Goal: Task Accomplishment & Management: Use online tool/utility

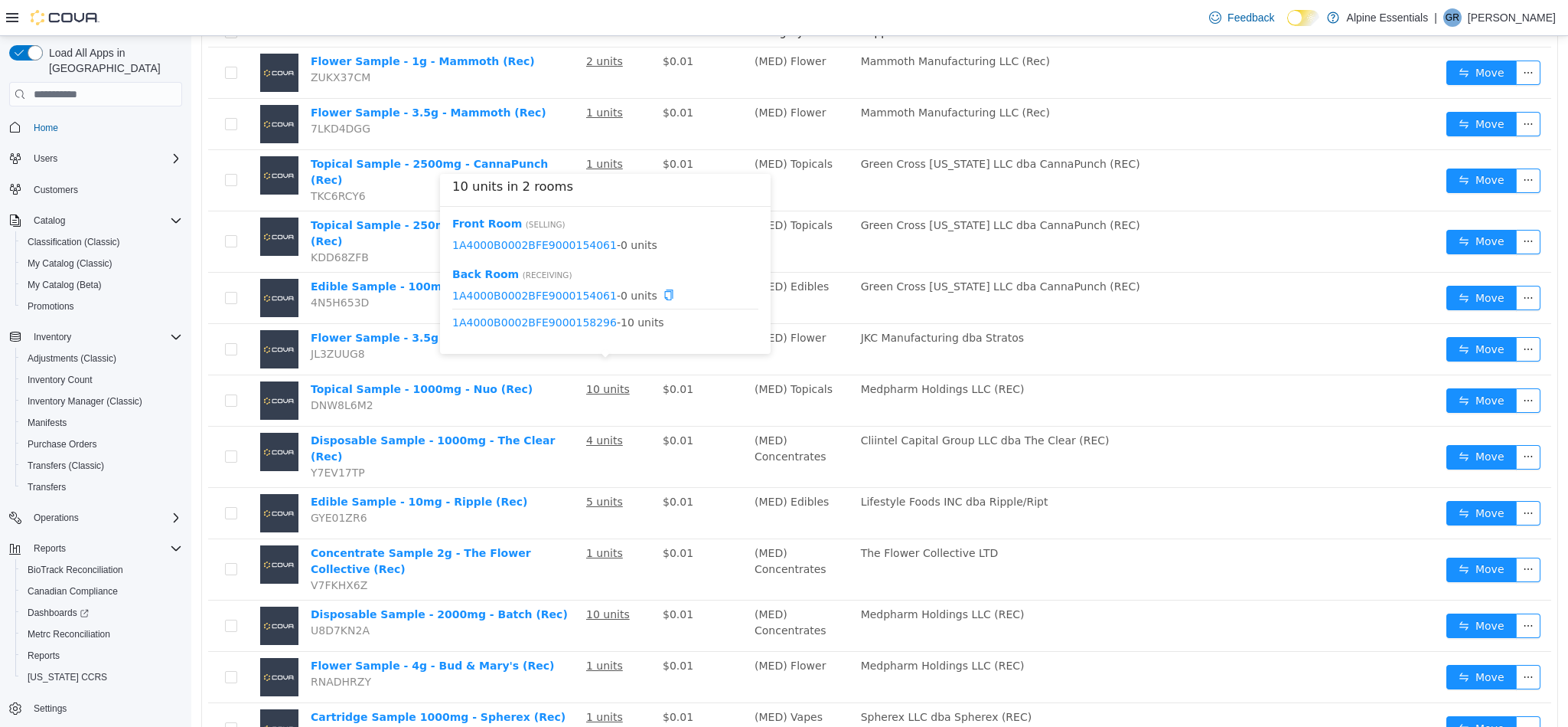
scroll to position [207, 0]
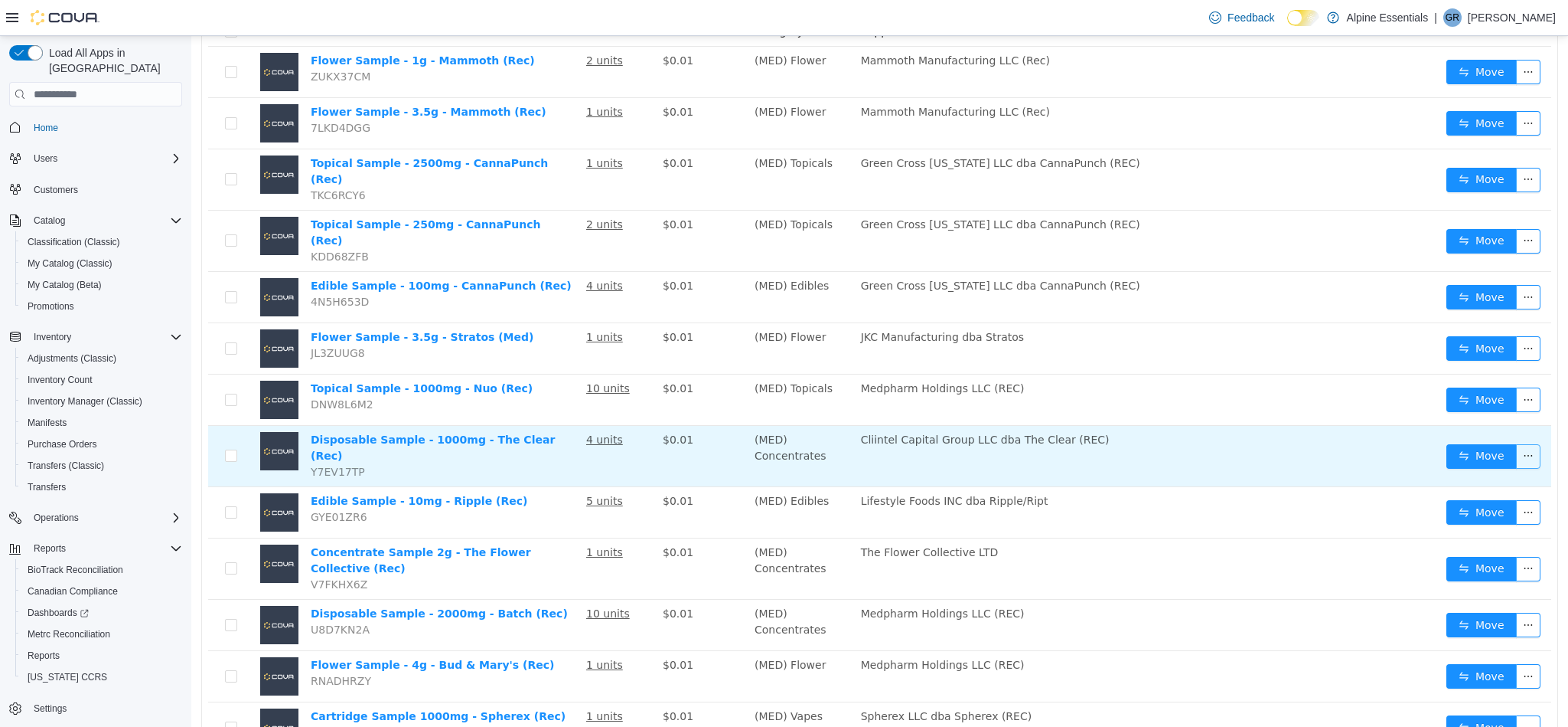
click at [1516, 444] on button "button" at bounding box center [1528, 456] width 24 height 24
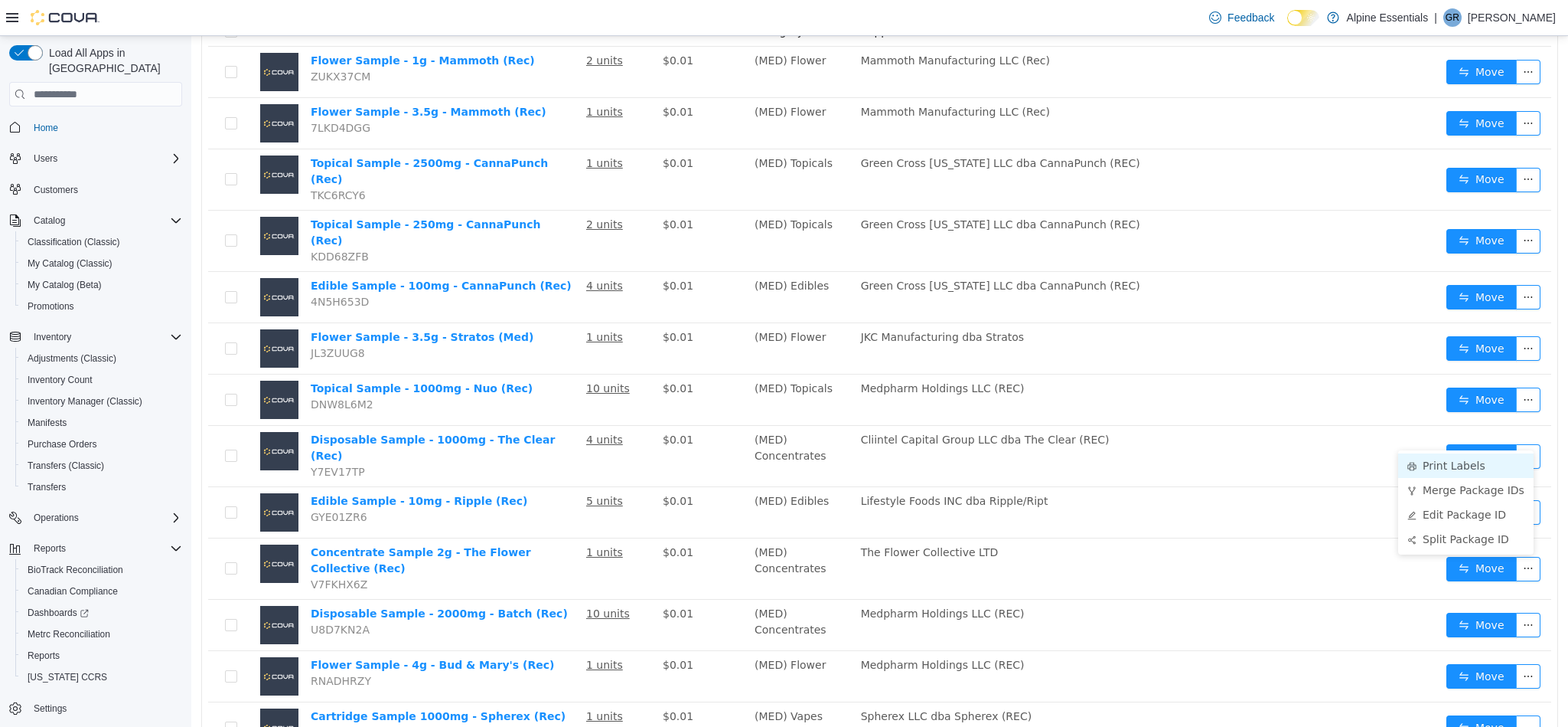
click at [1486, 470] on li "Print Labels" at bounding box center [1466, 465] width 136 height 24
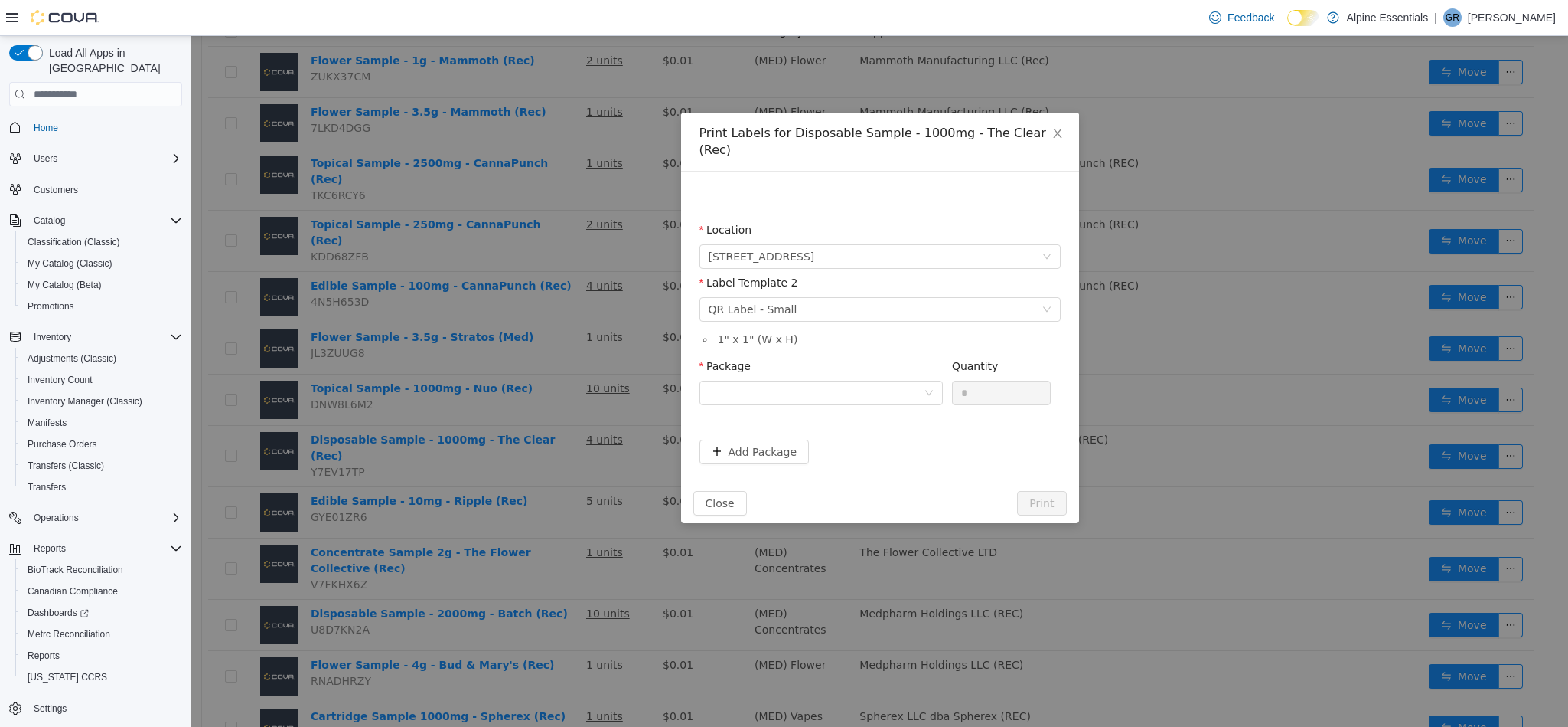
click at [863, 392] on div "Package" at bounding box center [821, 384] width 243 height 52
click at [866, 381] on div at bounding box center [816, 393] width 215 height 23
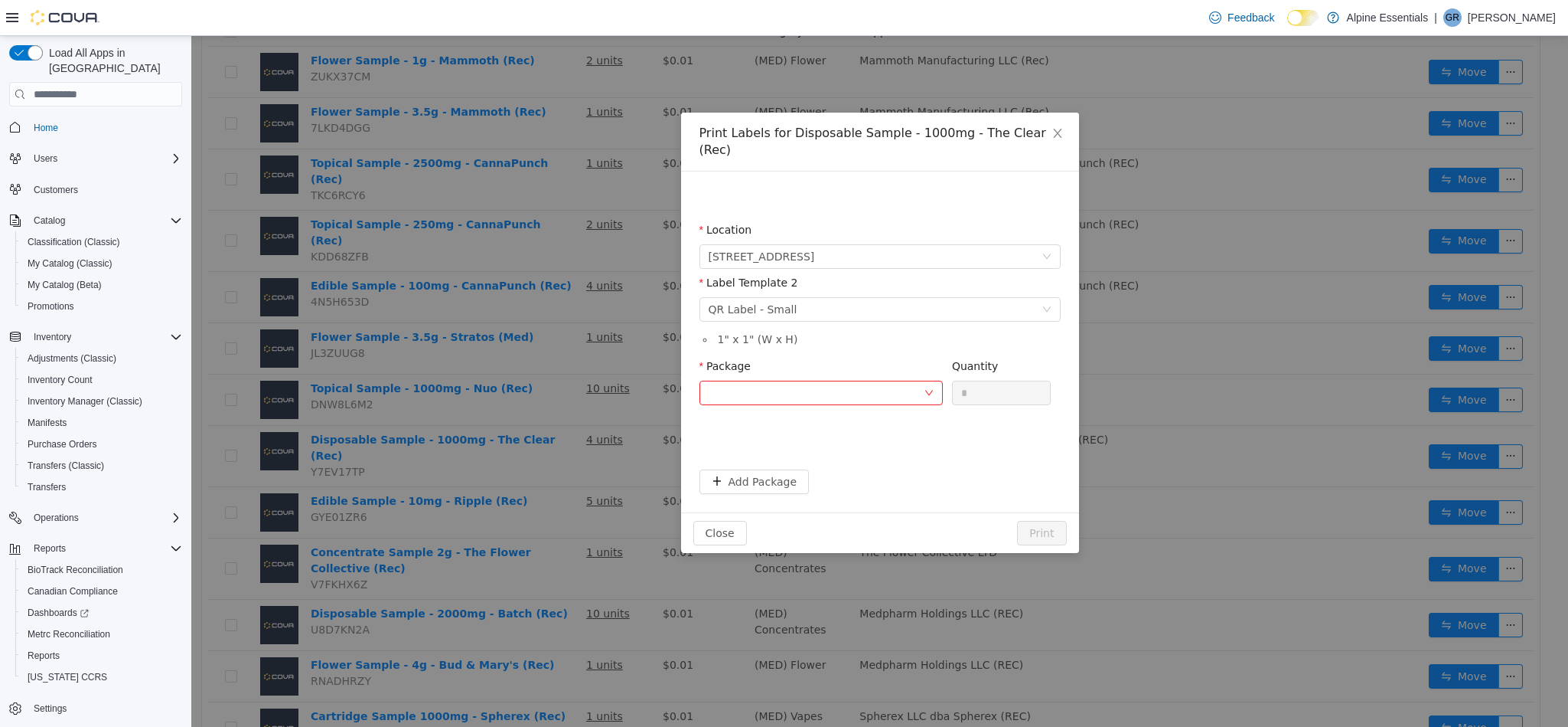
click at [1129, 403] on div "Print Labels for Disposable Sample - 1000mg - The Clear (Rec) Location 850 Comm…" at bounding box center [880, 381] width 1377 height 691
click at [1061, 119] on span "Close" at bounding box center [1057, 133] width 42 height 42
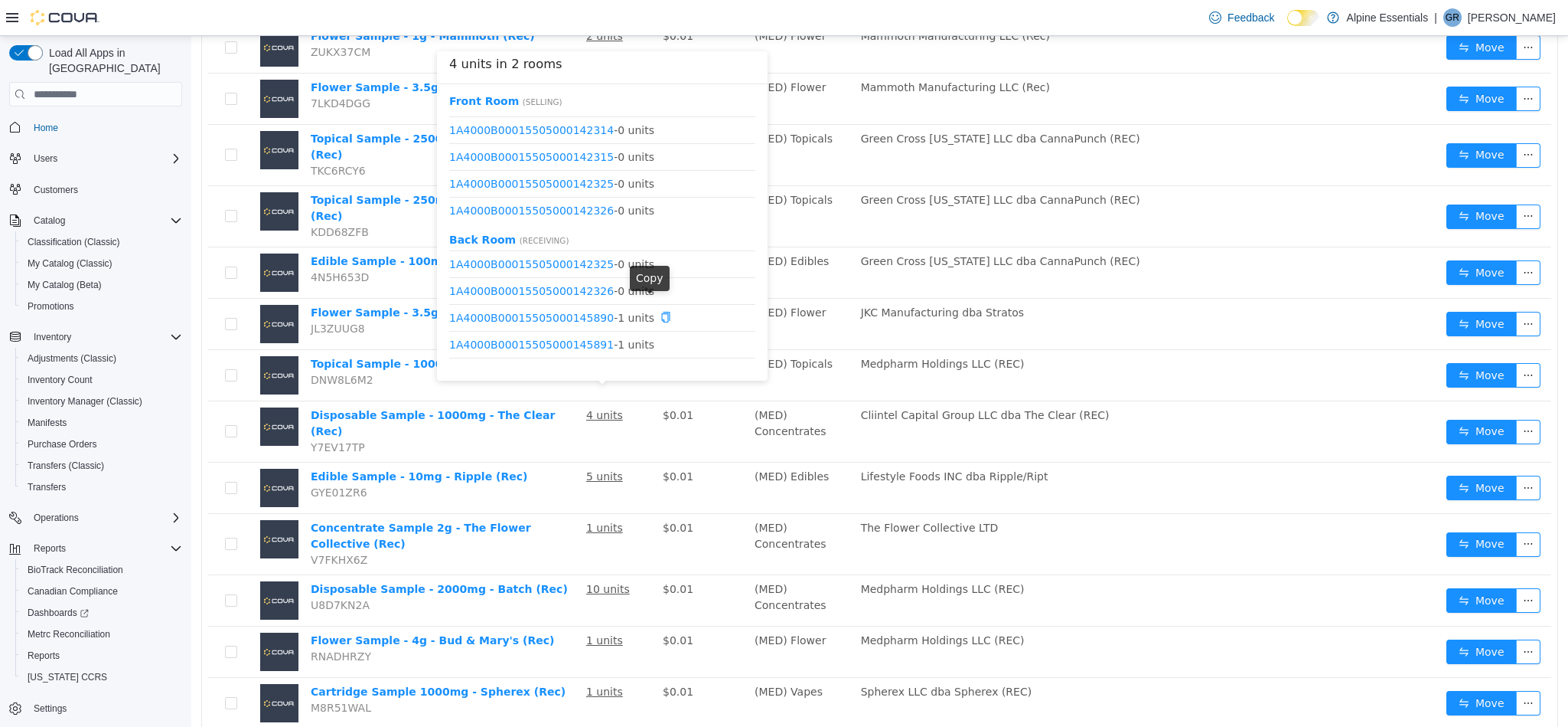
scroll to position [313, 0]
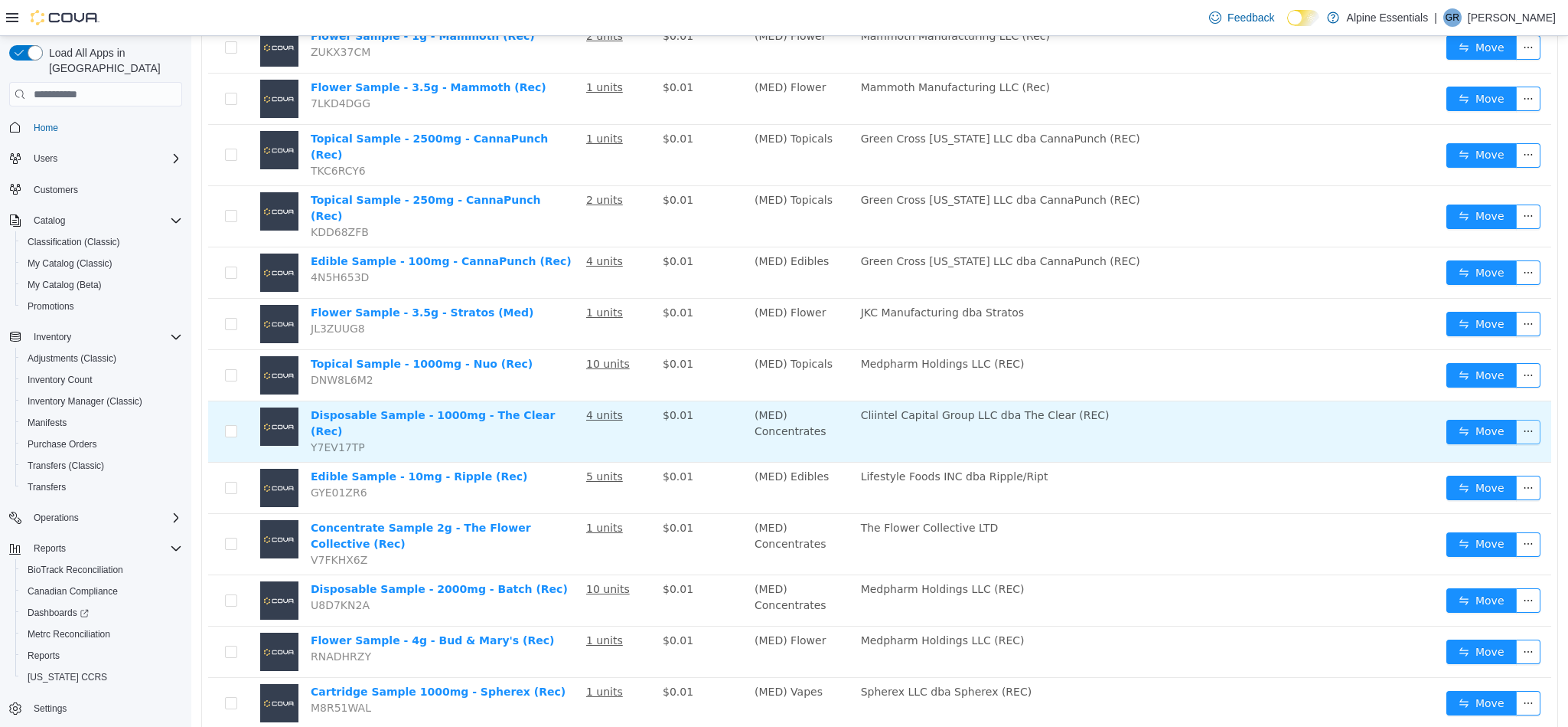
click at [1516, 420] on button "button" at bounding box center [1528, 431] width 24 height 24
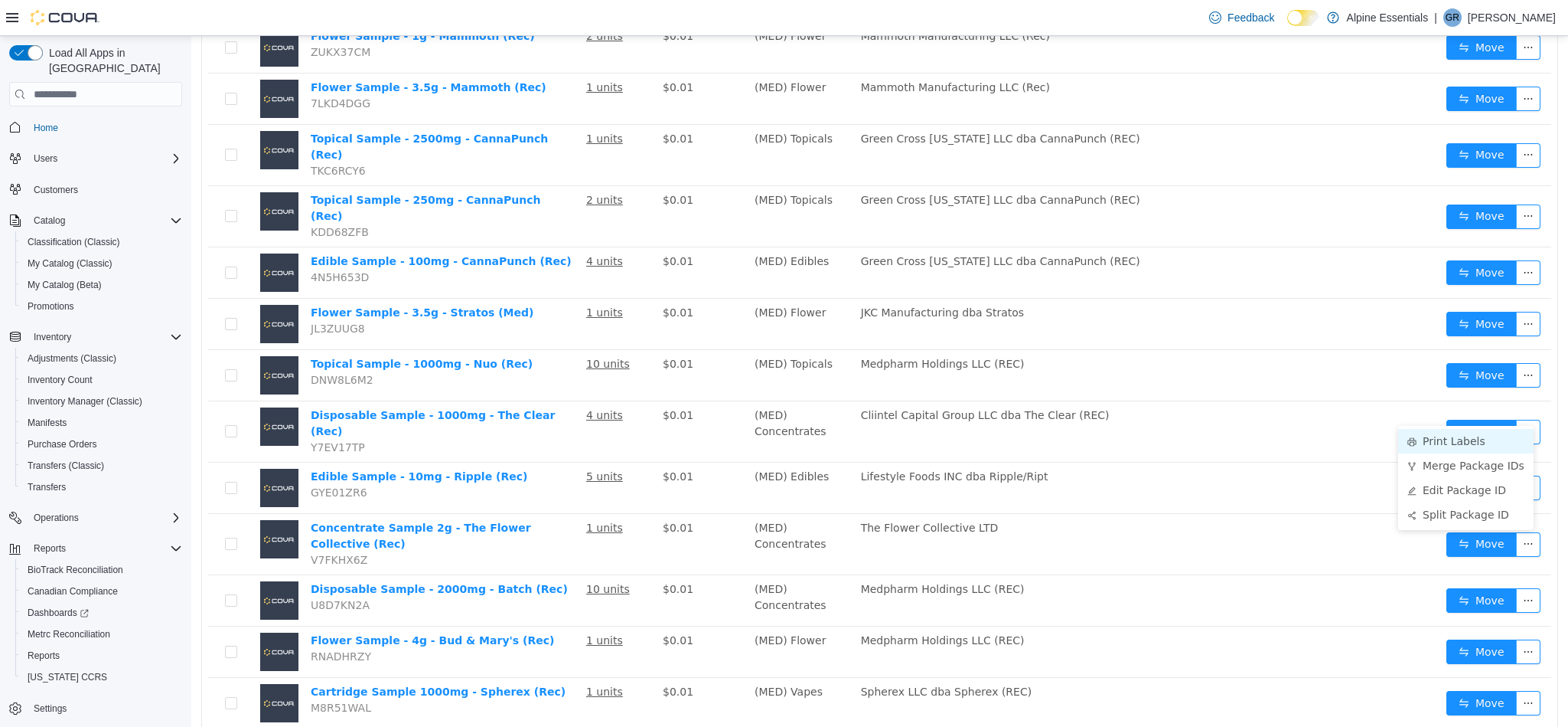
click at [1488, 437] on li "Print Labels" at bounding box center [1466, 441] width 136 height 24
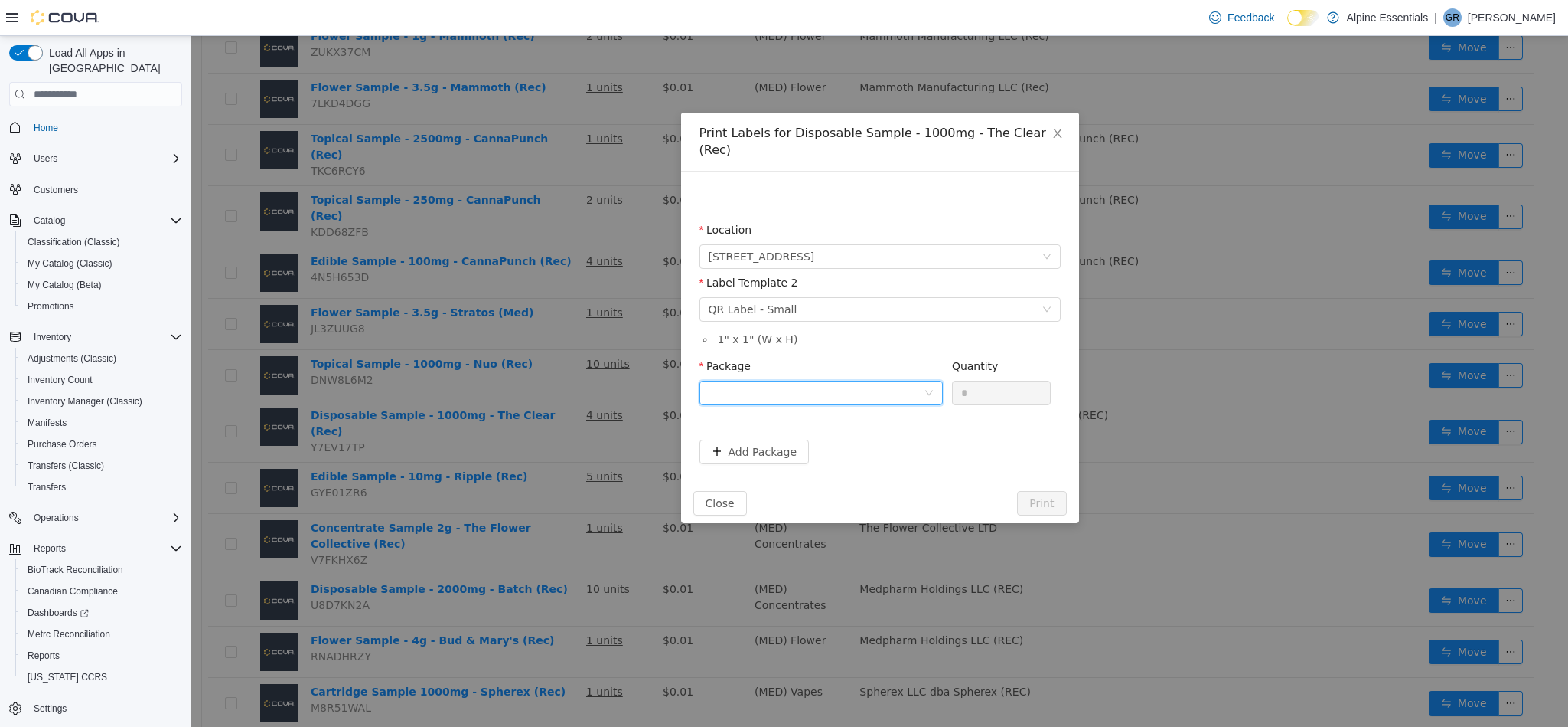
click at [876, 381] on div at bounding box center [816, 393] width 215 height 23
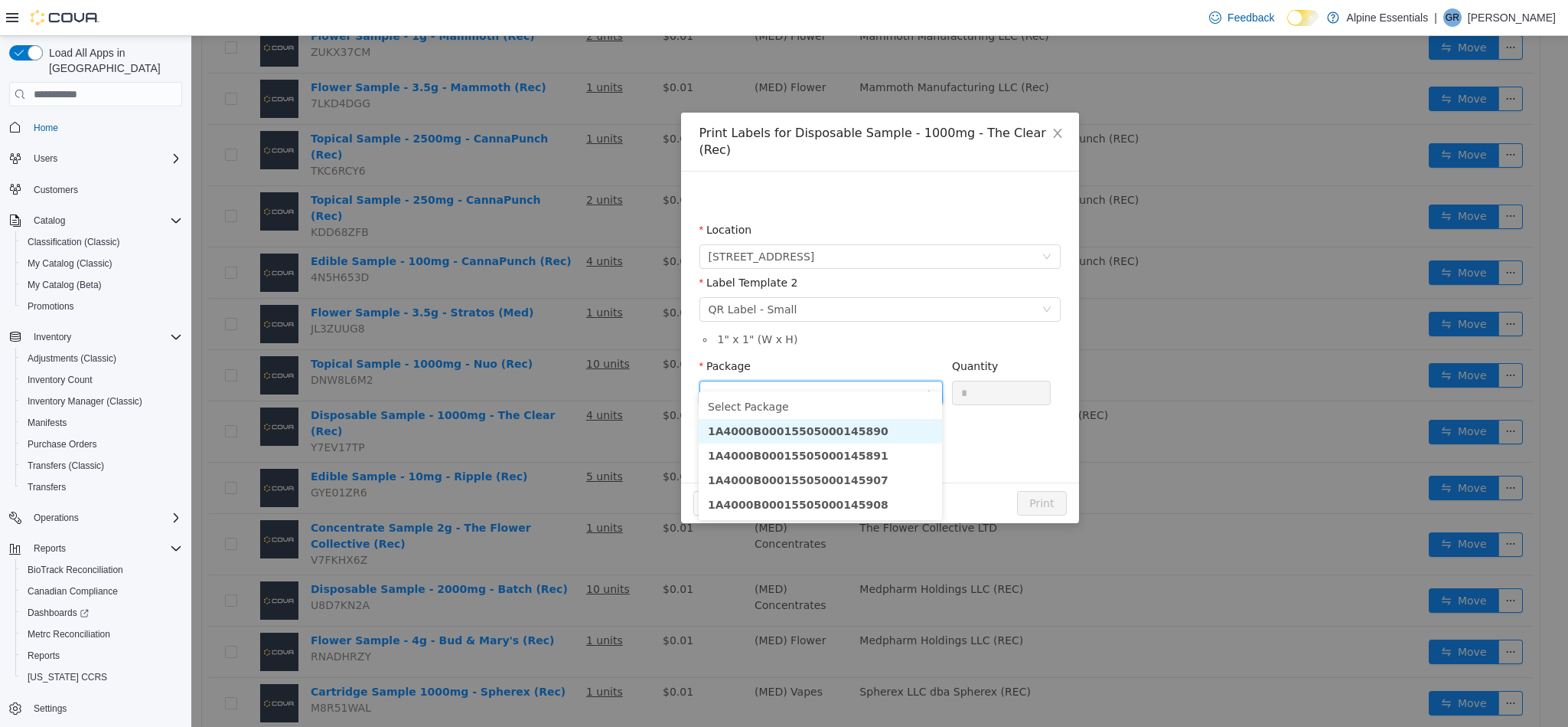
click at [891, 421] on li "1A4000B00015505000145890" at bounding box center [821, 431] width 243 height 24
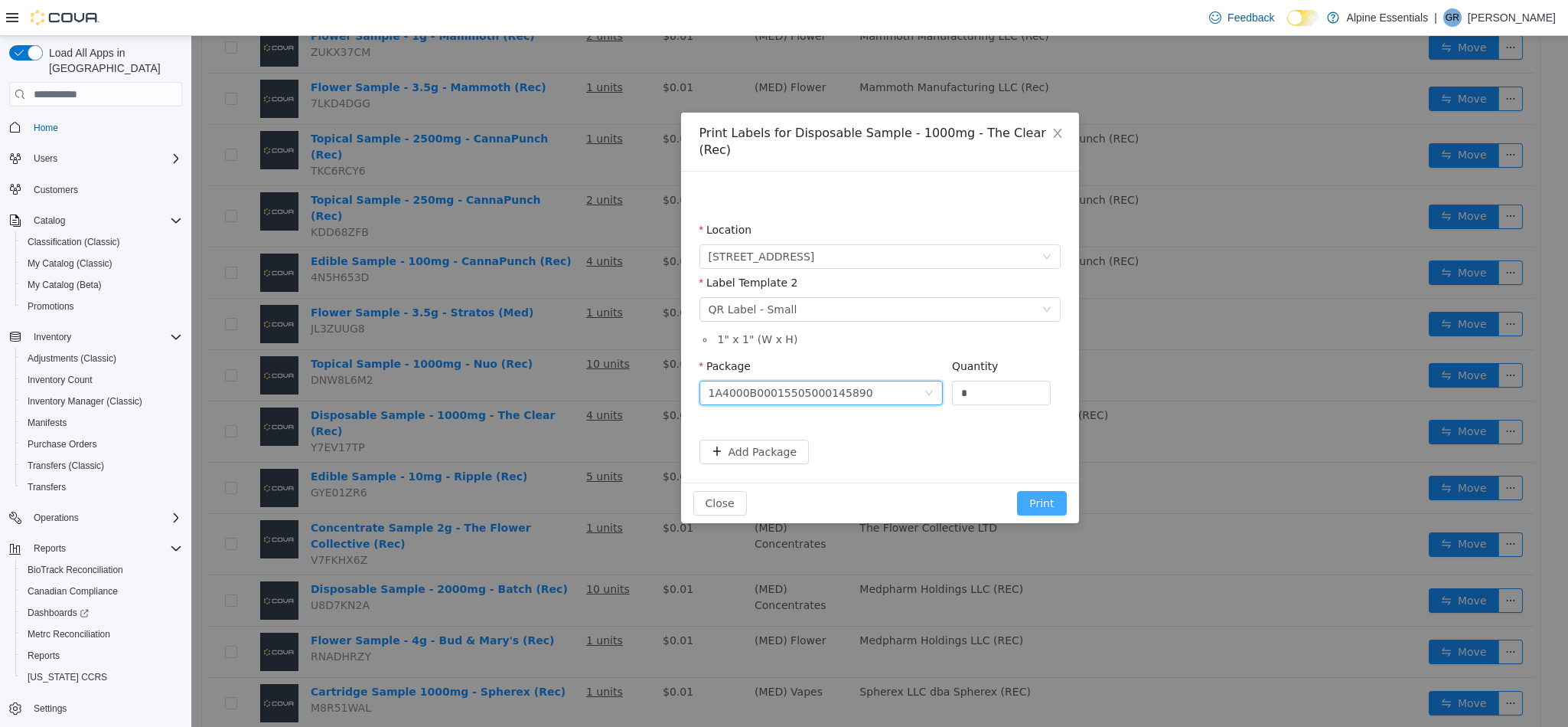
click at [1043, 492] on button "Print" at bounding box center [1041, 502] width 49 height 24
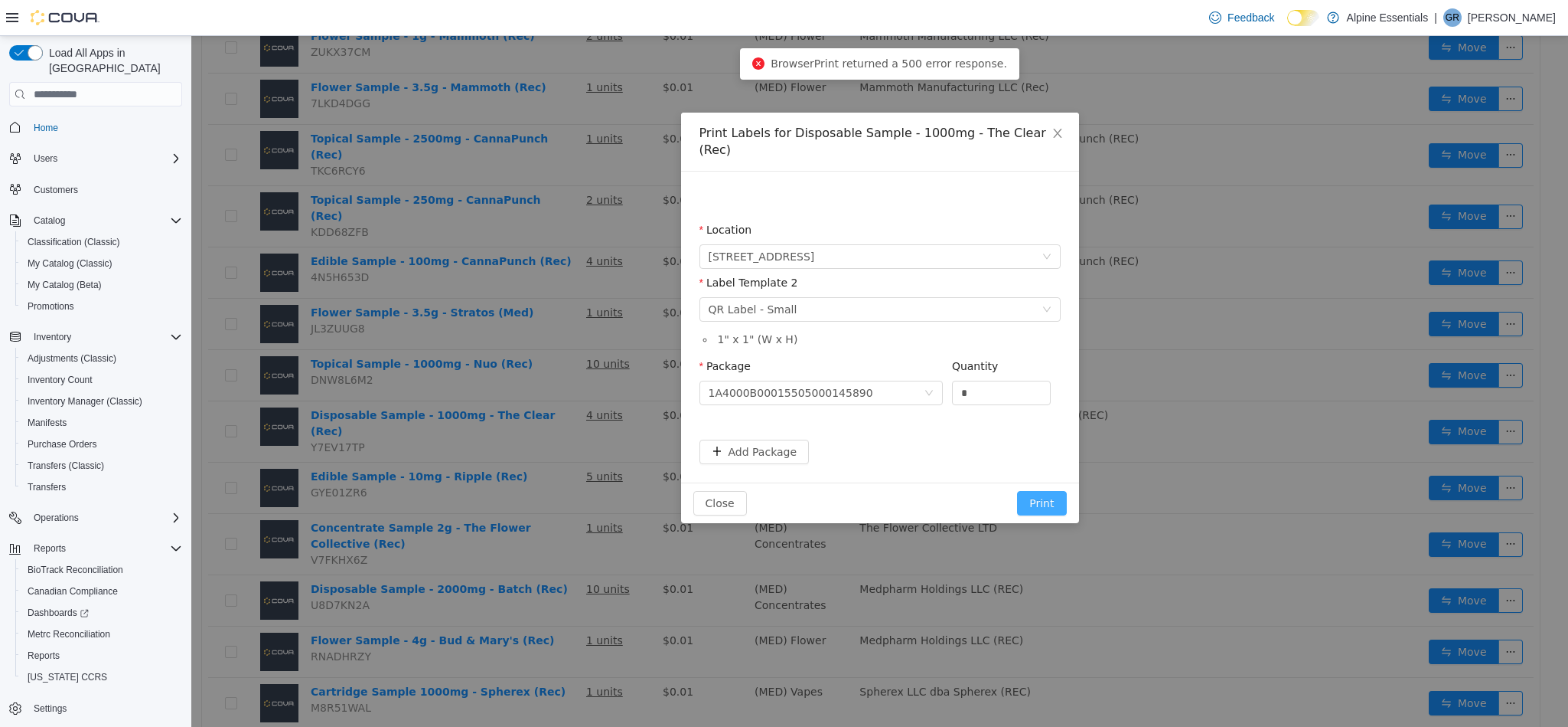
click at [1043, 492] on button "Print" at bounding box center [1041, 502] width 49 height 24
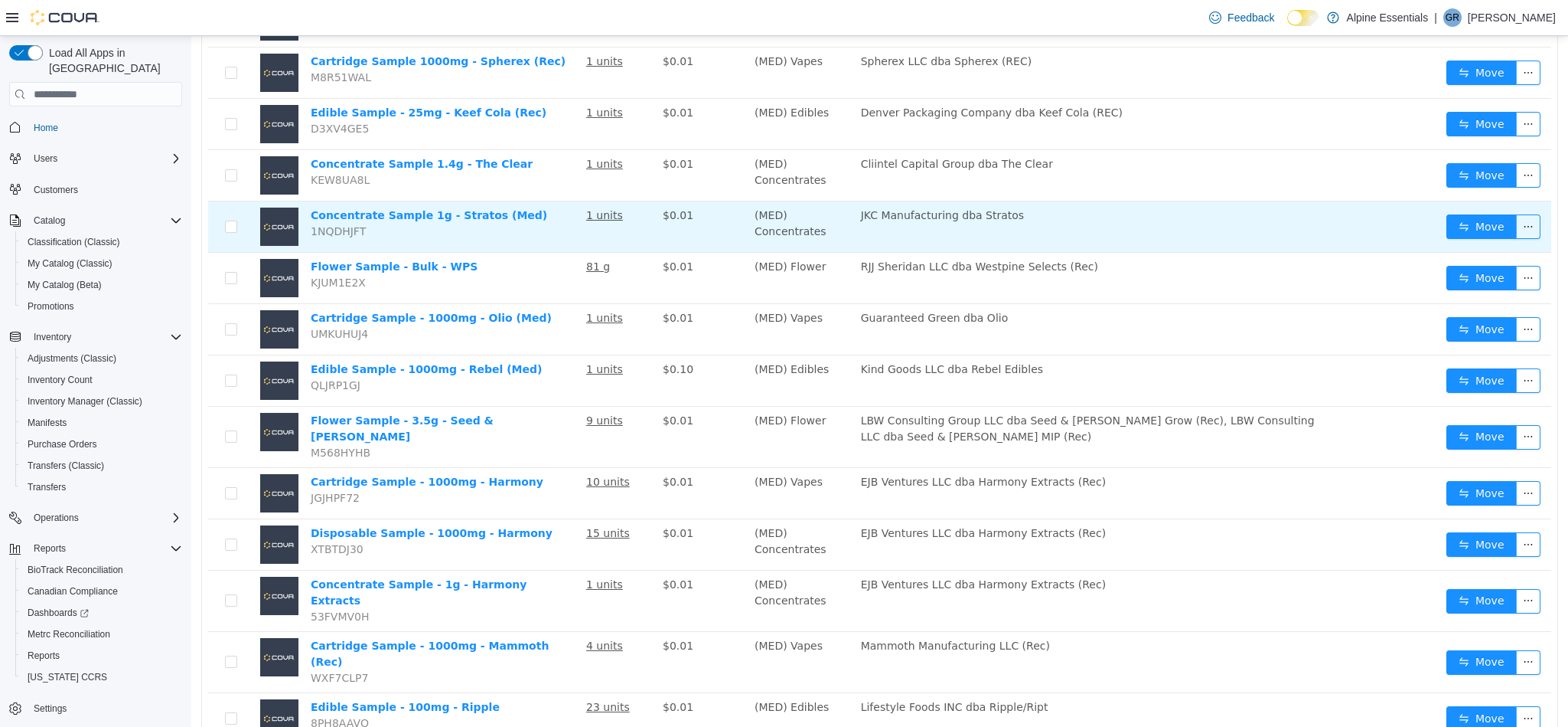
scroll to position [864, 0]
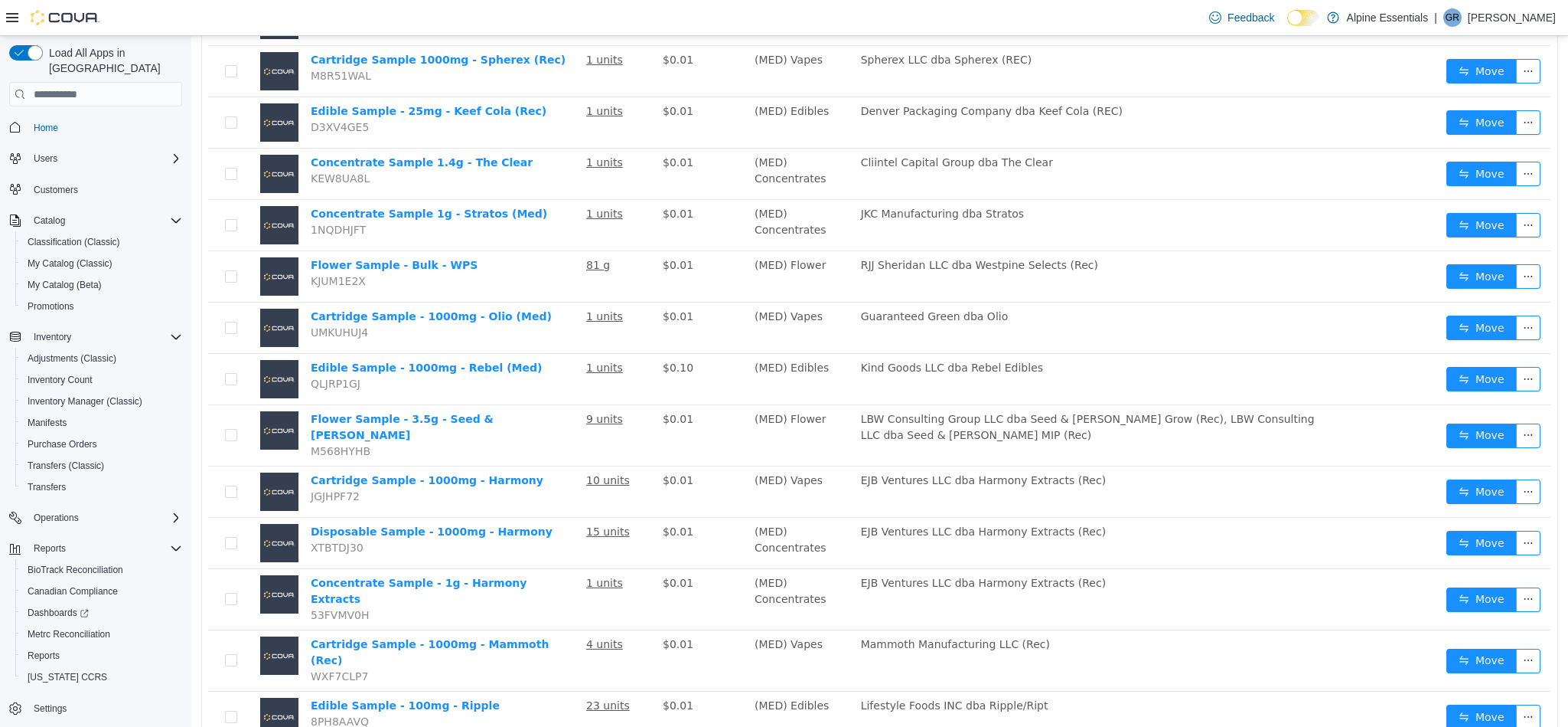
click at [1504, 676] on li "50 / page" at bounding box center [1500, 680] width 74 height 24
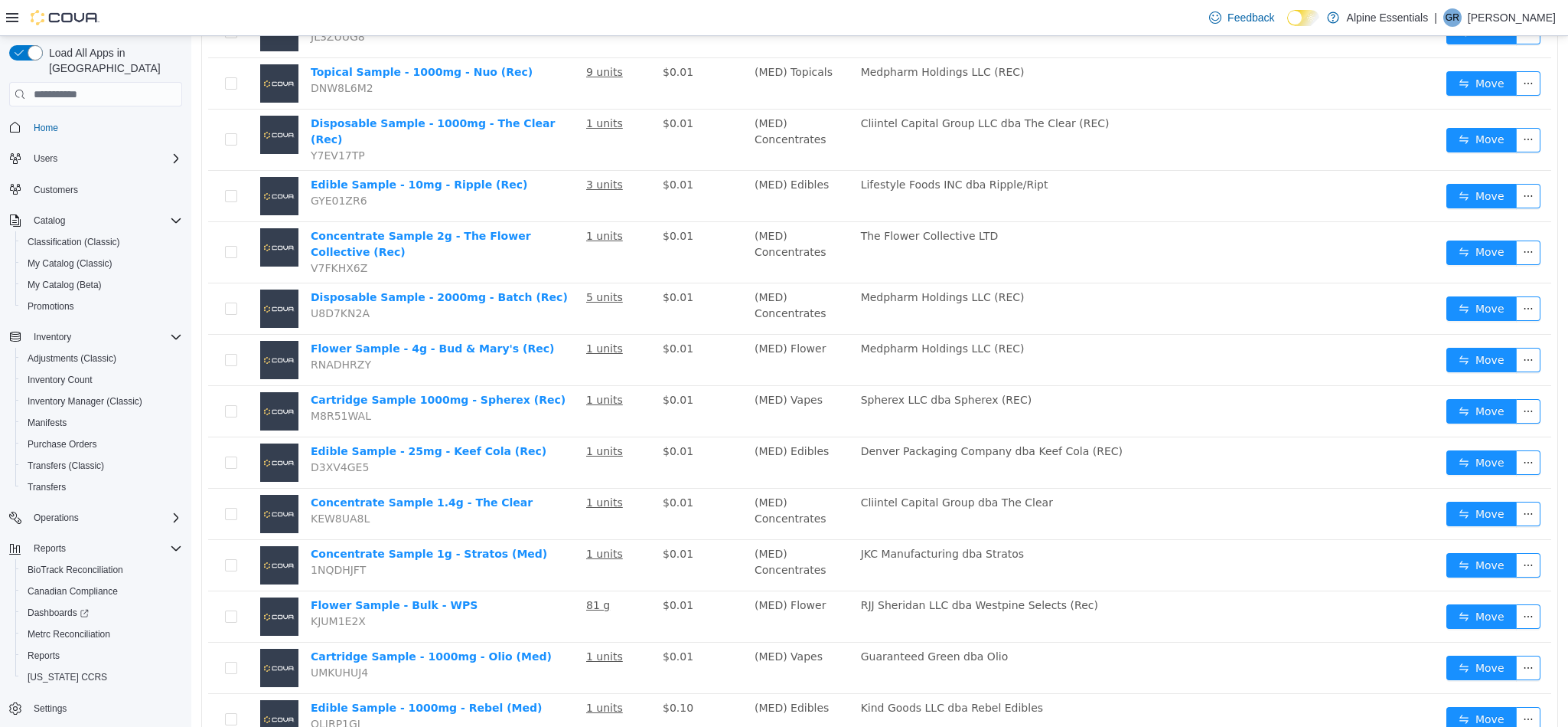
scroll to position [461, 0]
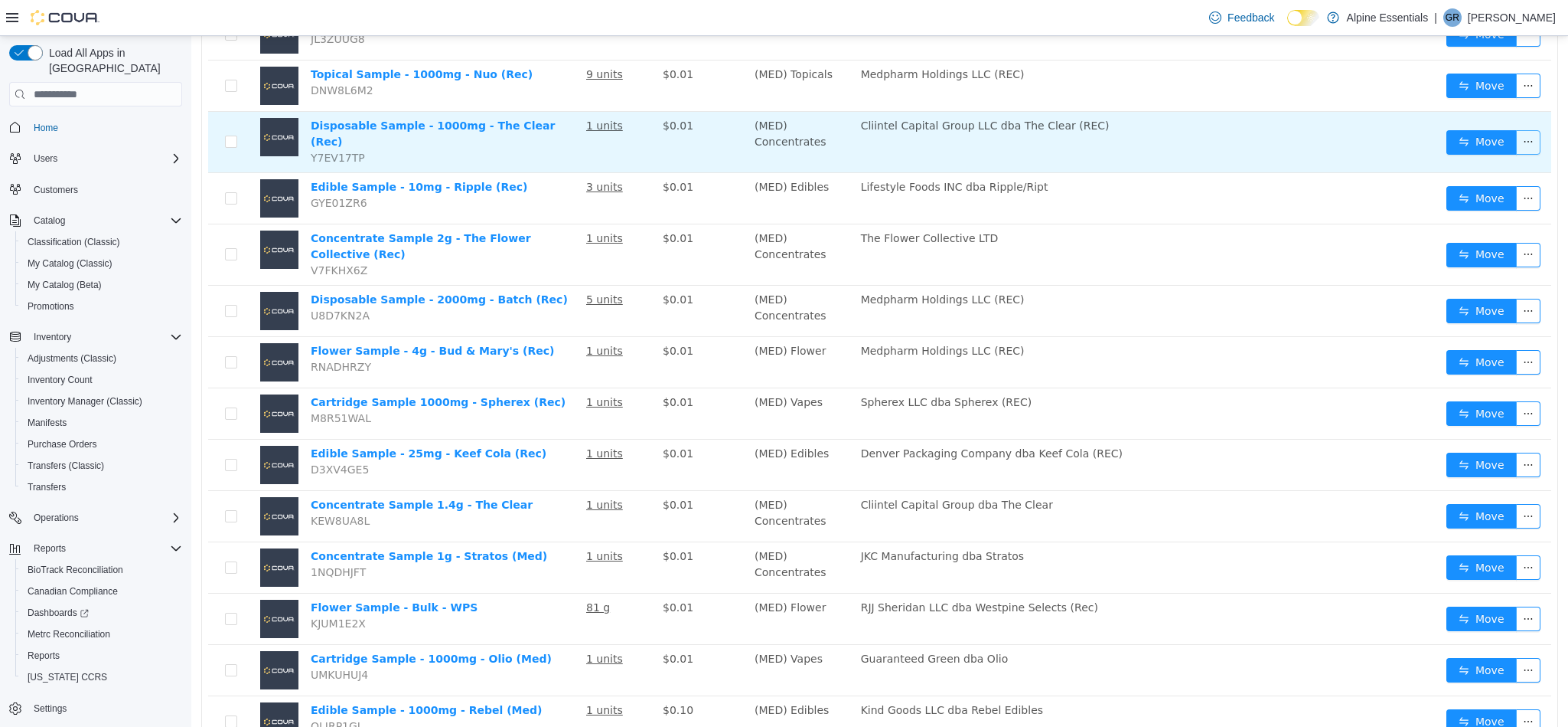
click at [1516, 135] on button "button" at bounding box center [1528, 142] width 24 height 24
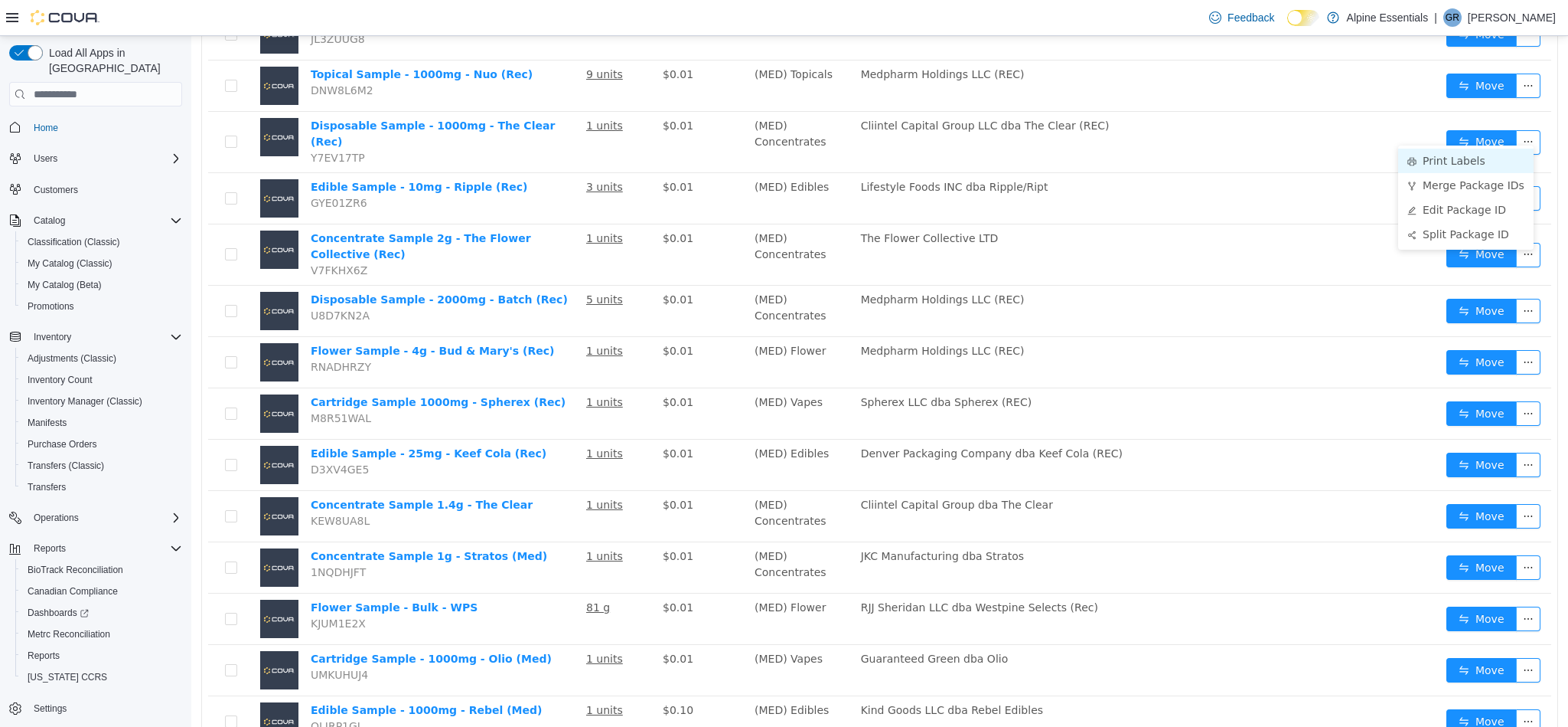
click at [1486, 150] on li "Print Labels" at bounding box center [1466, 160] width 136 height 24
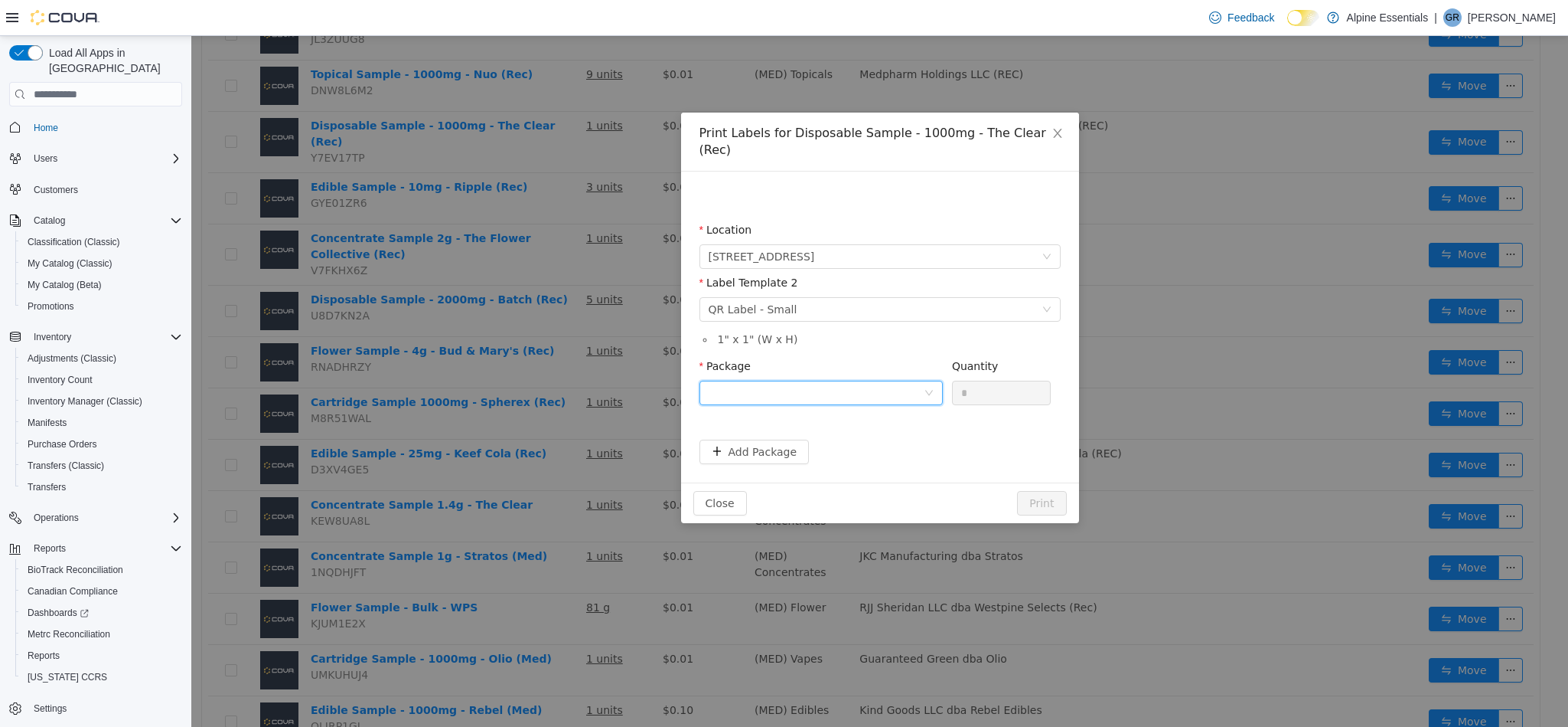
click at [820, 381] on div at bounding box center [816, 393] width 215 height 23
click at [882, 431] on li "1A4000B00015505000145891" at bounding box center [821, 431] width 243 height 24
click at [1031, 490] on button "Print" at bounding box center [1041, 502] width 49 height 24
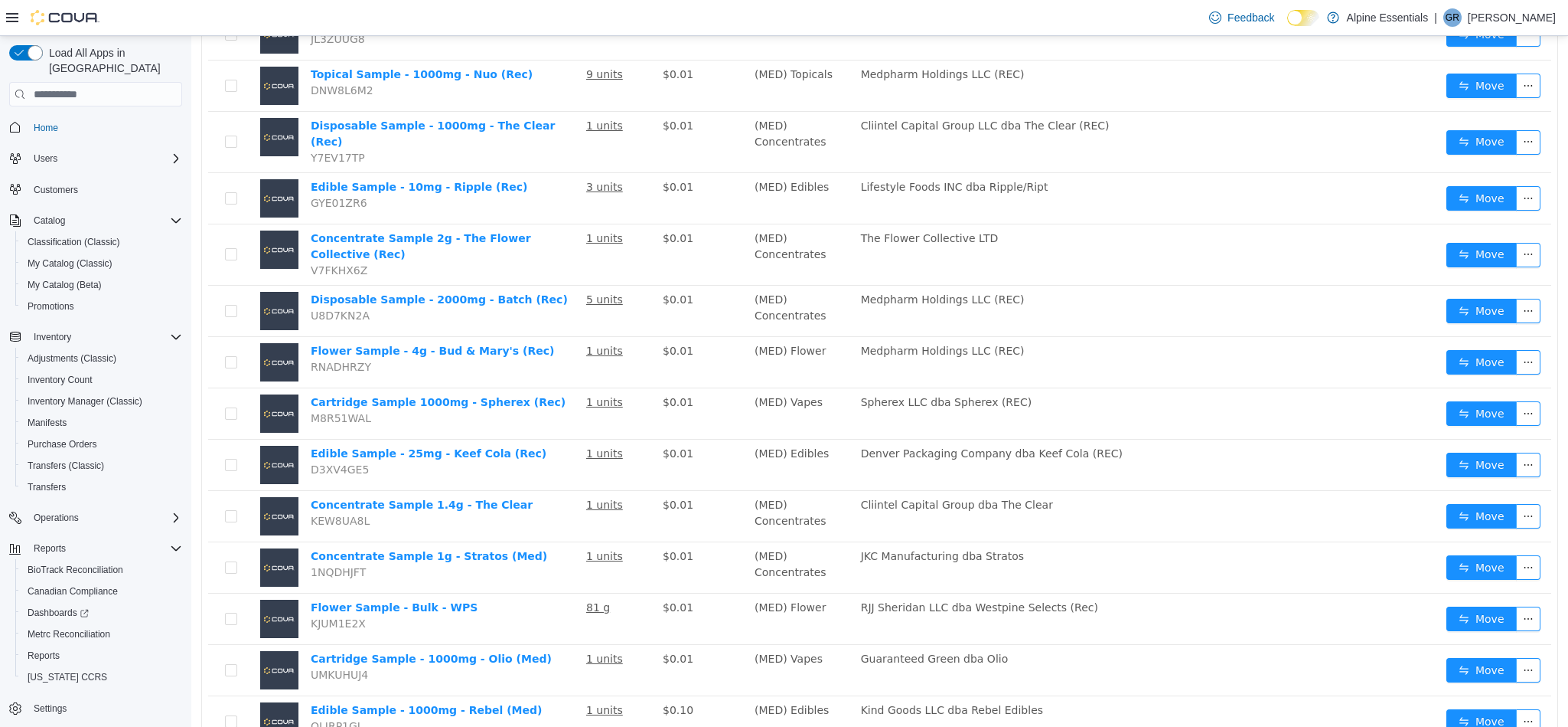
click at [1031, 490] on td "Cliintel Capital Group dba The Clear" at bounding box center [1090, 516] width 471 height 52
